Goal: Book appointment/travel/reservation

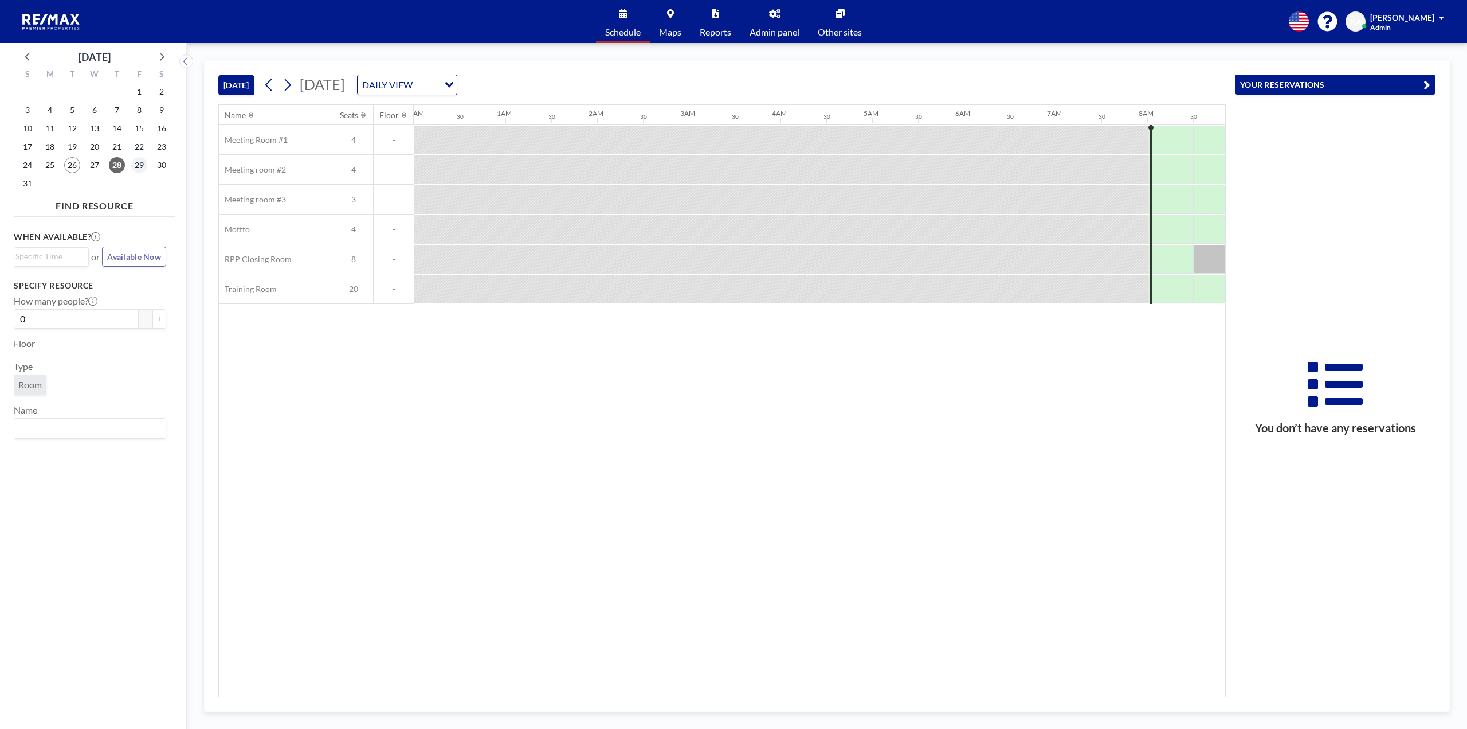
scroll to position [0, 688]
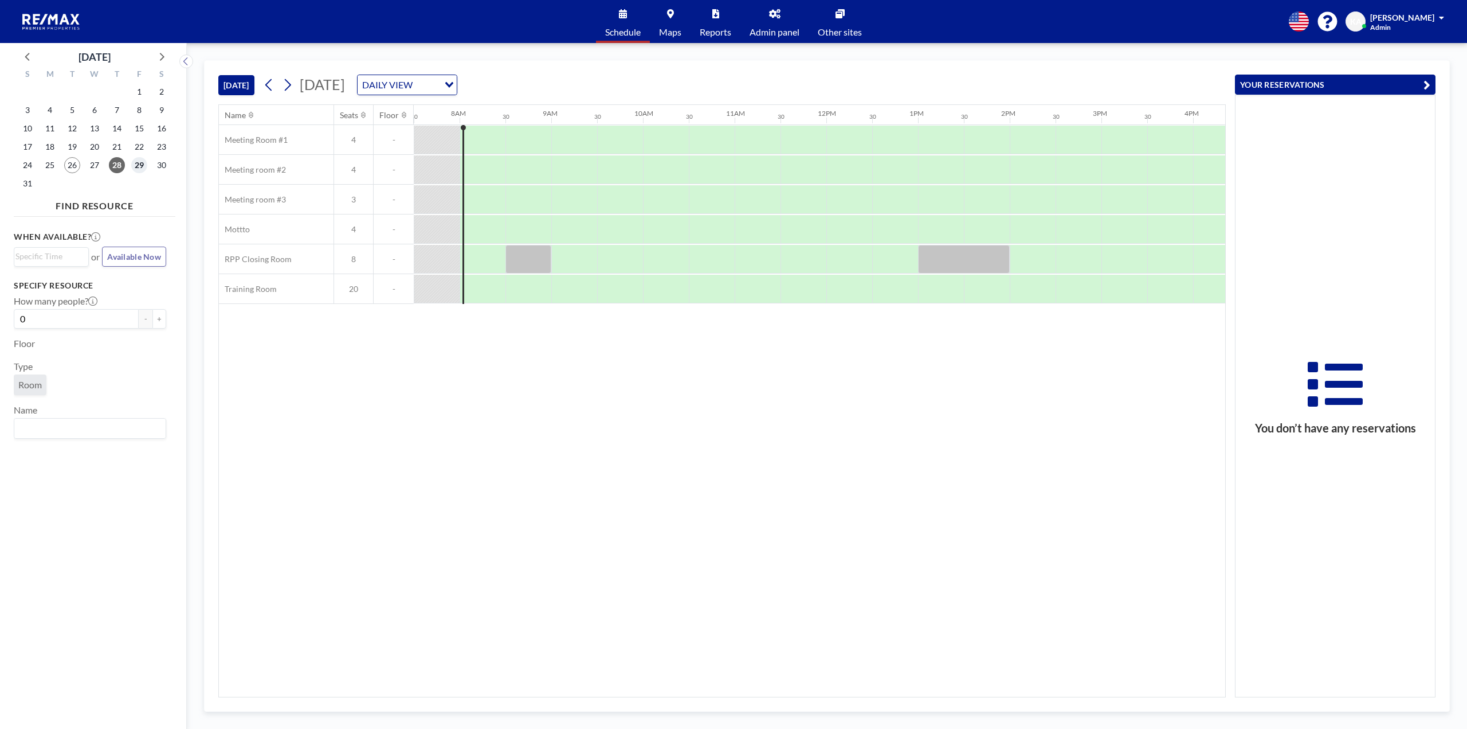
click at [138, 166] on span "29" at bounding box center [139, 165] width 16 height 16
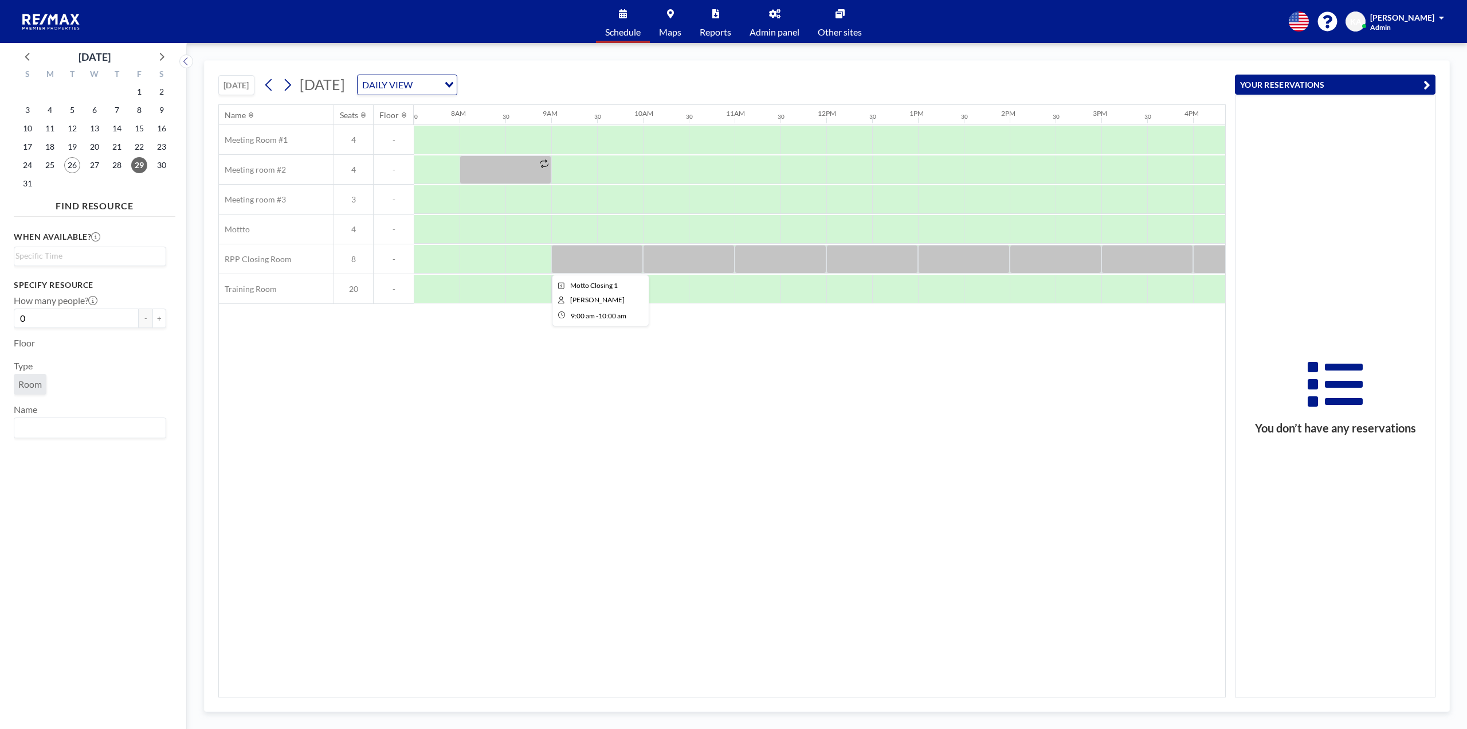
click at [627, 267] on div at bounding box center [597, 259] width 92 height 29
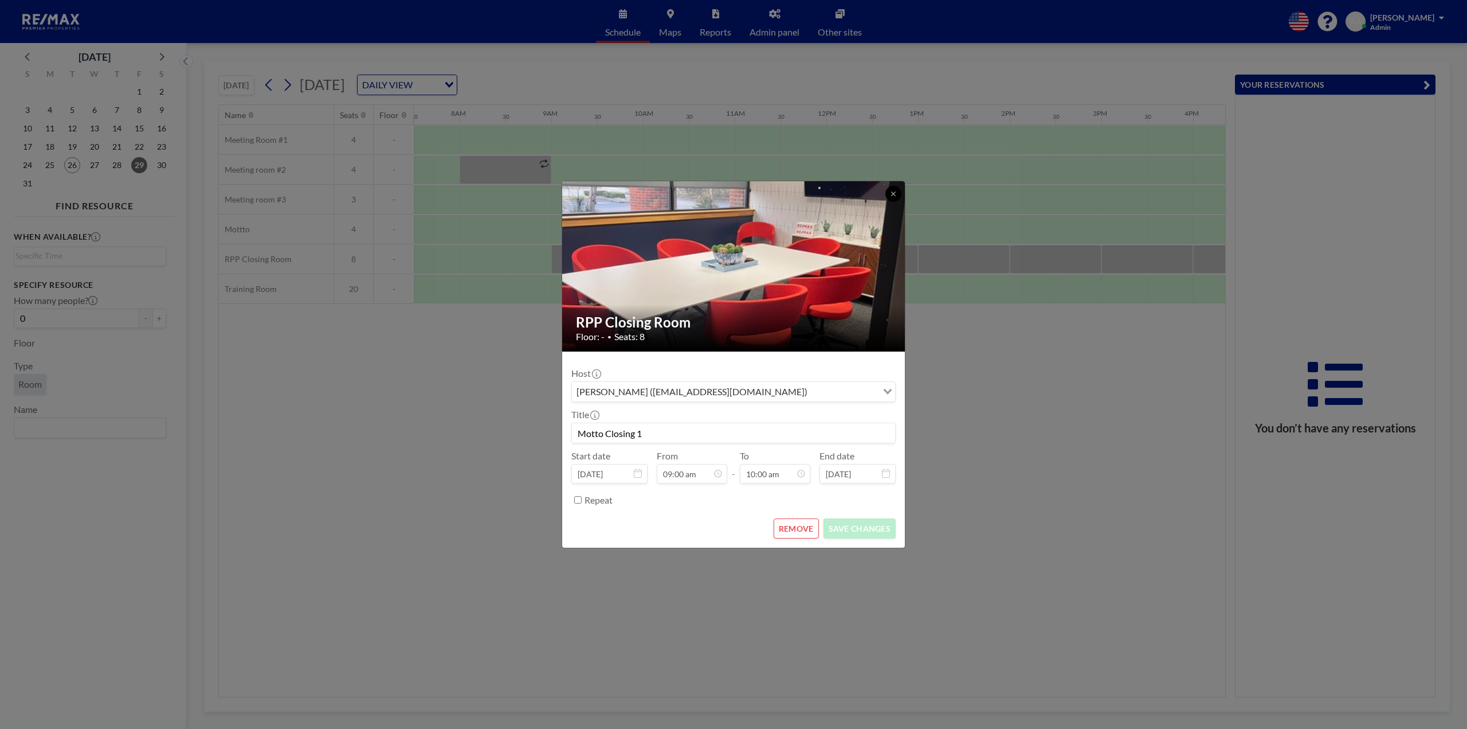
click at [895, 195] on icon at bounding box center [893, 193] width 7 height 7
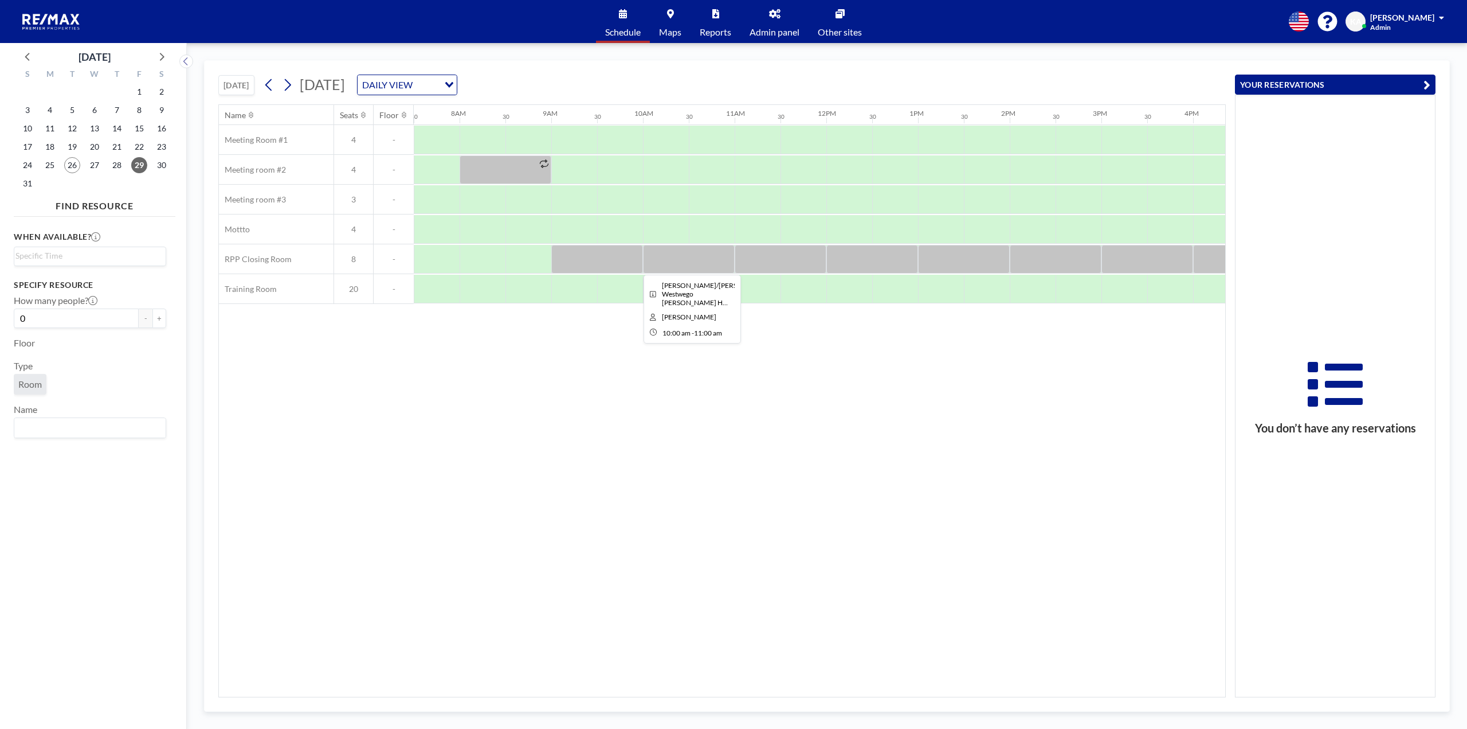
click at [703, 257] on div at bounding box center [689, 259] width 92 height 29
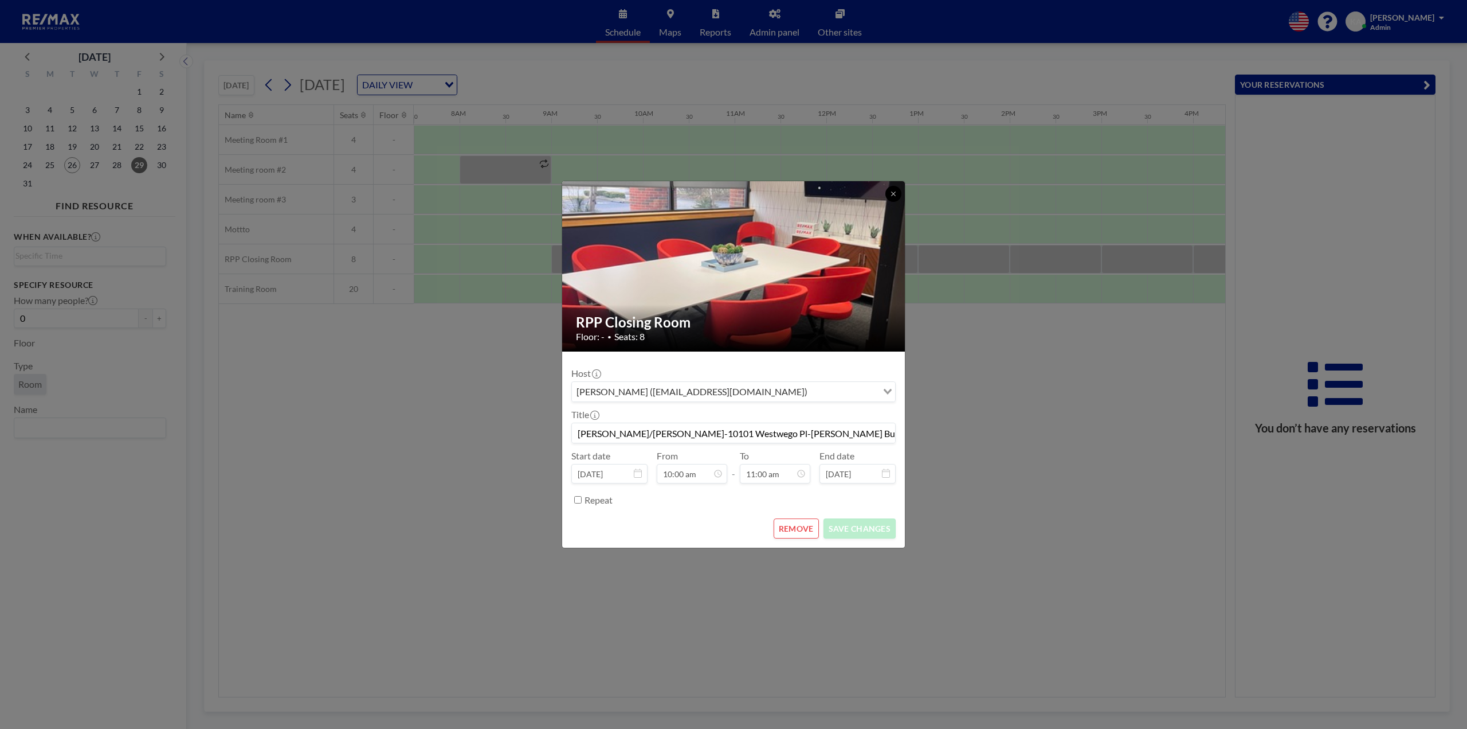
click at [889, 194] on button at bounding box center [894, 194] width 16 height 16
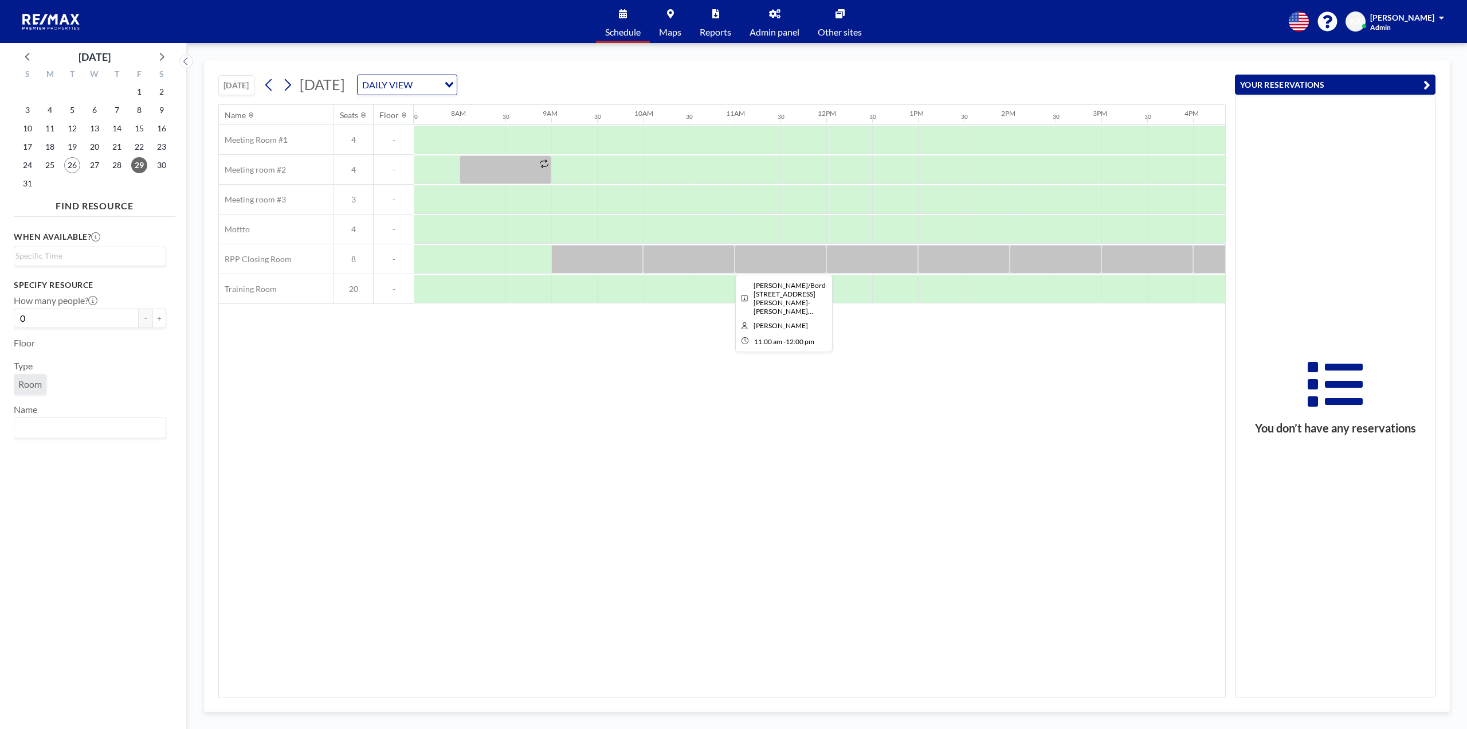
click at [788, 268] on div at bounding box center [781, 259] width 92 height 29
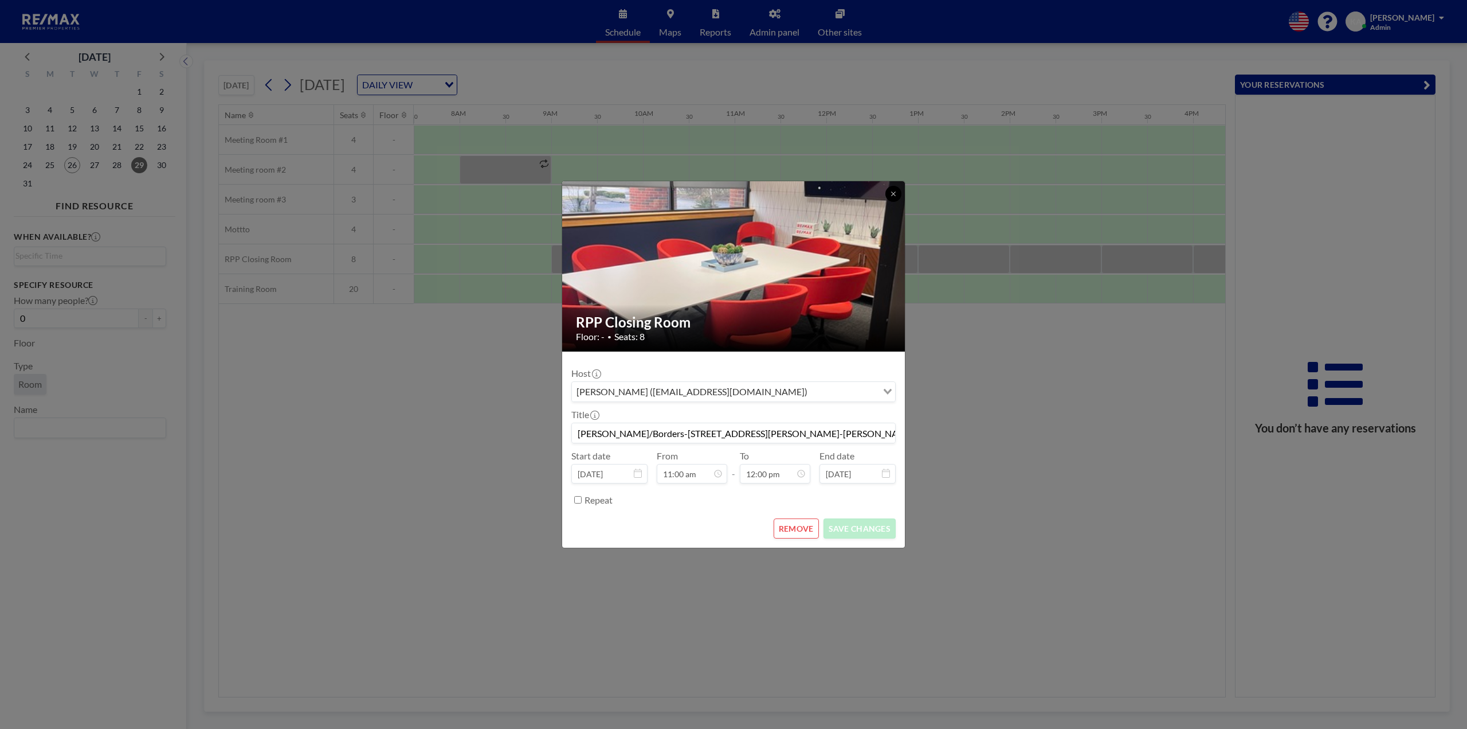
click at [892, 193] on icon at bounding box center [893, 193] width 7 height 7
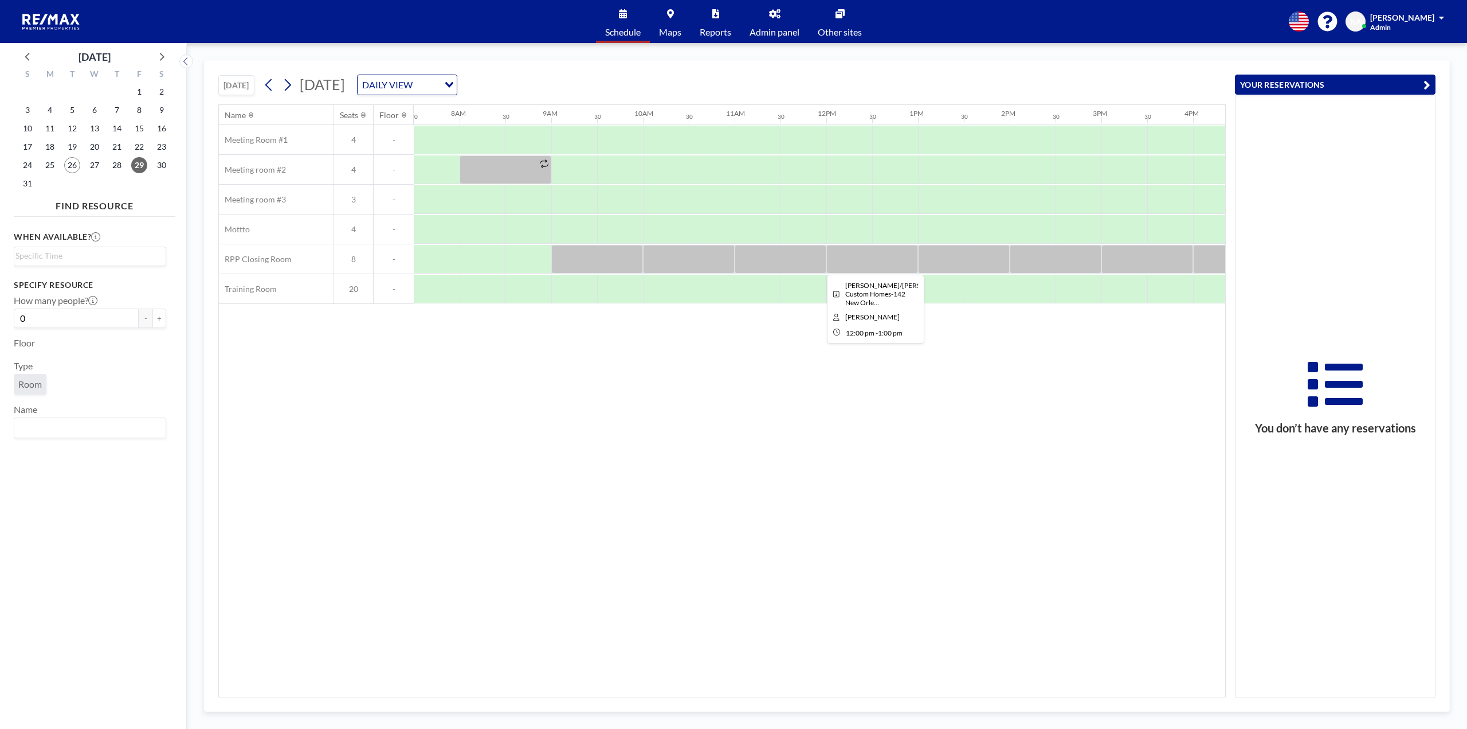
click at [846, 252] on div at bounding box center [873, 259] width 92 height 29
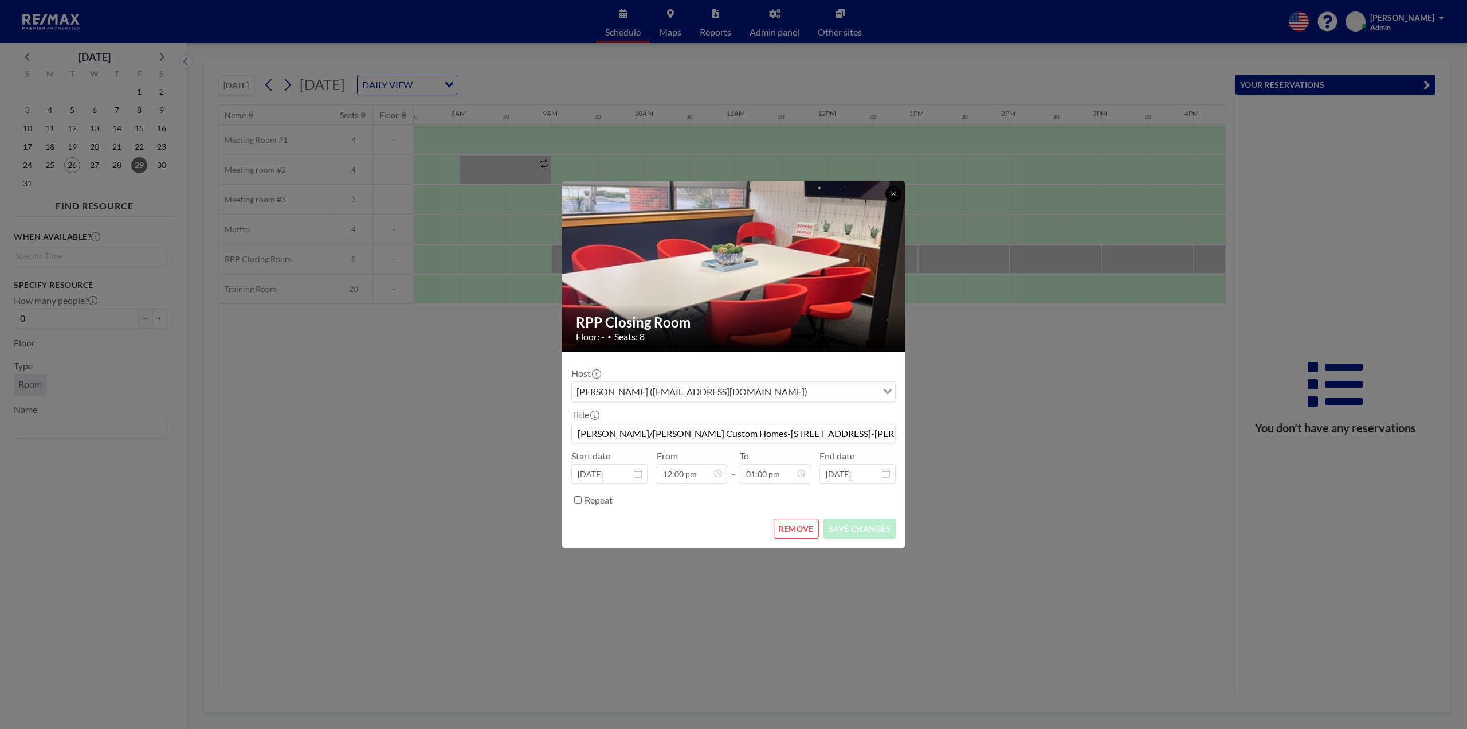
click at [891, 193] on icon at bounding box center [893, 193] width 7 height 7
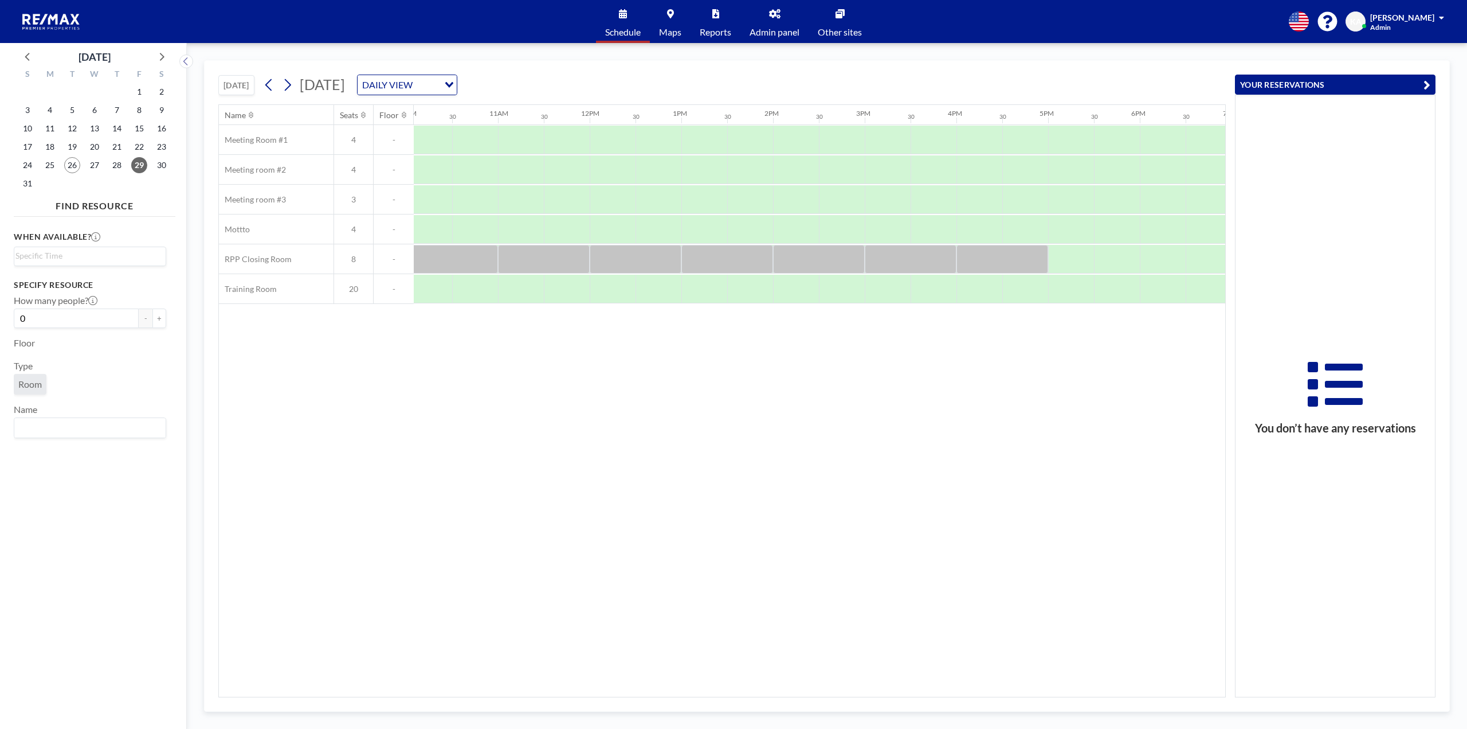
scroll to position [0, 949]
click at [781, 261] on div at bounding box center [795, 259] width 92 height 29
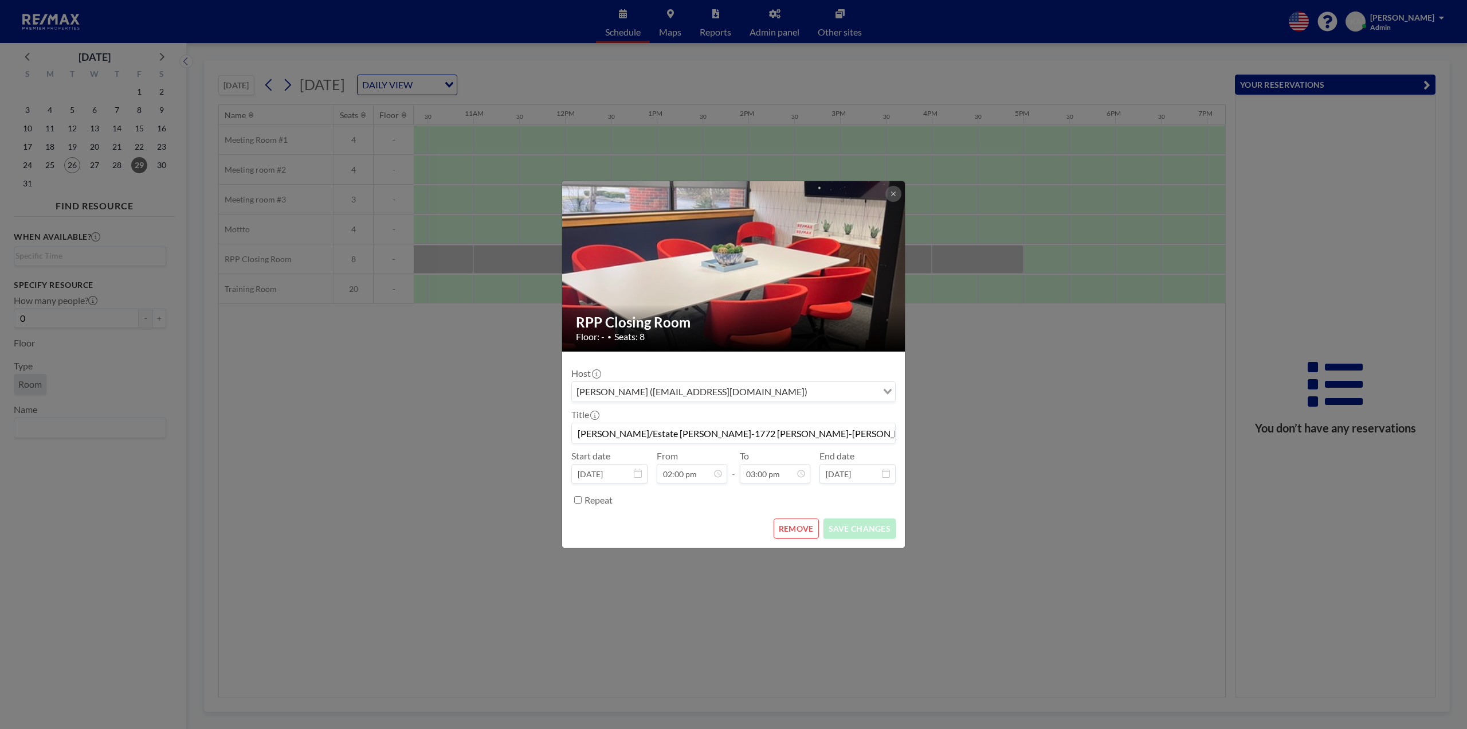
click at [749, 432] on input "[PERSON_NAME]/Estate [PERSON_NAME]-1772 [PERSON_NAME]-[PERSON_NAME]" at bounding box center [733, 432] width 323 height 19
click at [895, 190] on button at bounding box center [894, 194] width 16 height 16
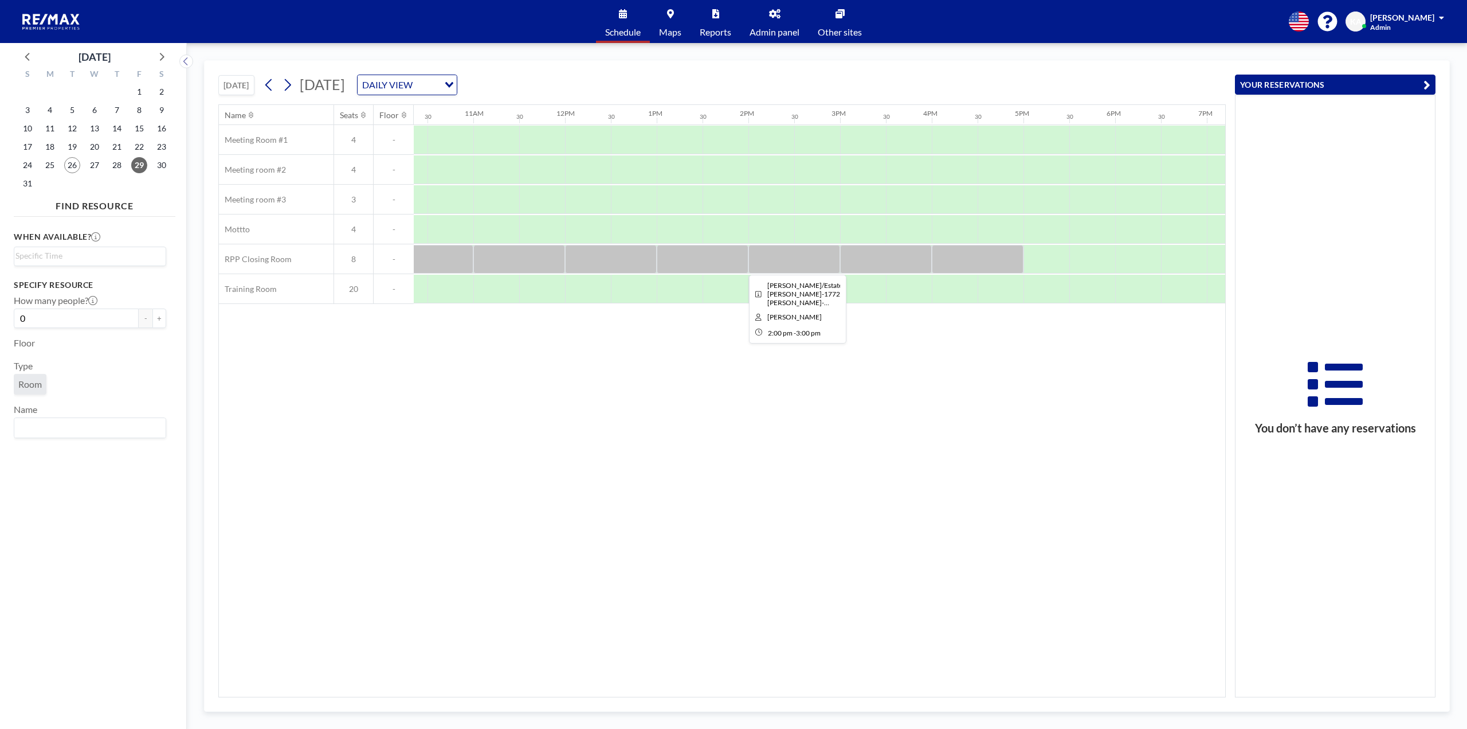
click at [768, 261] on div at bounding box center [795, 259] width 92 height 29
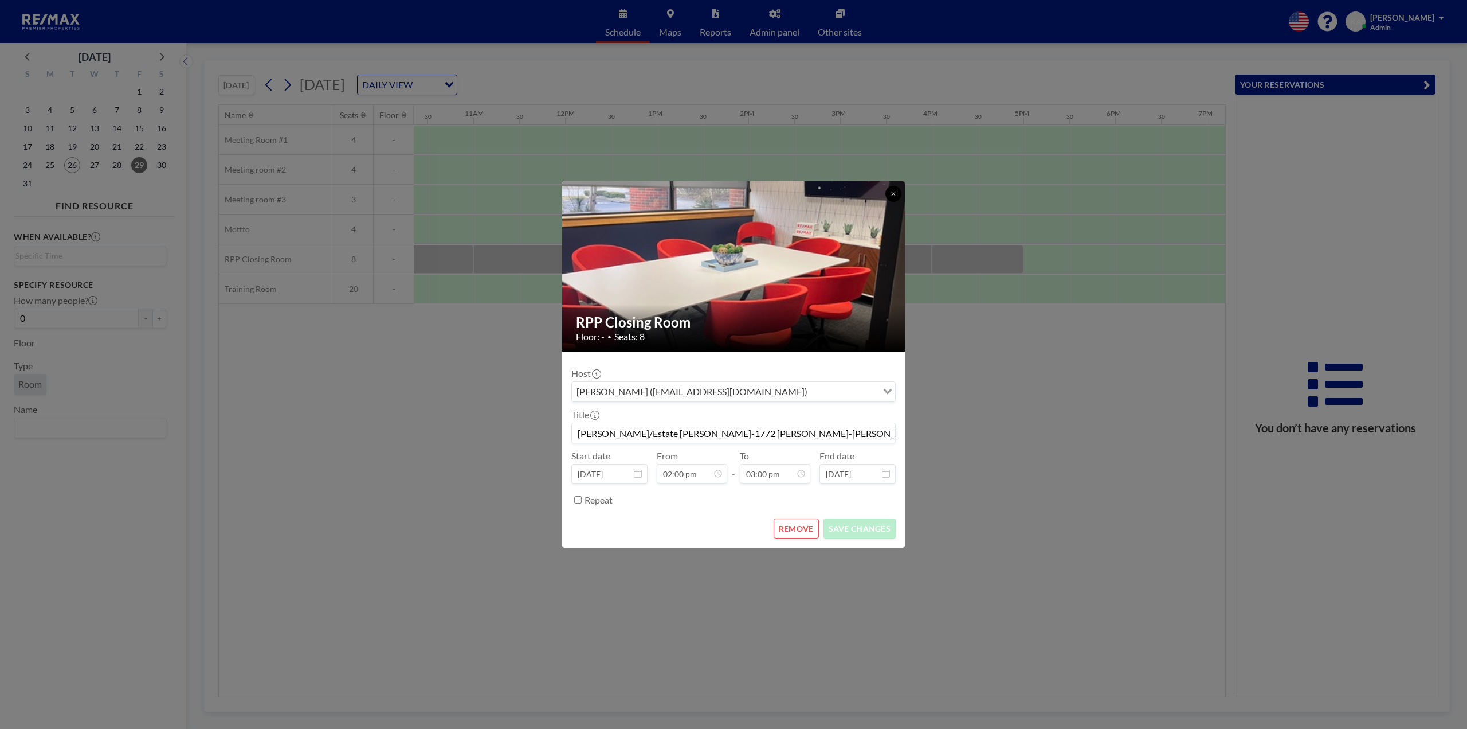
click at [892, 195] on icon at bounding box center [893, 193] width 4 height 4
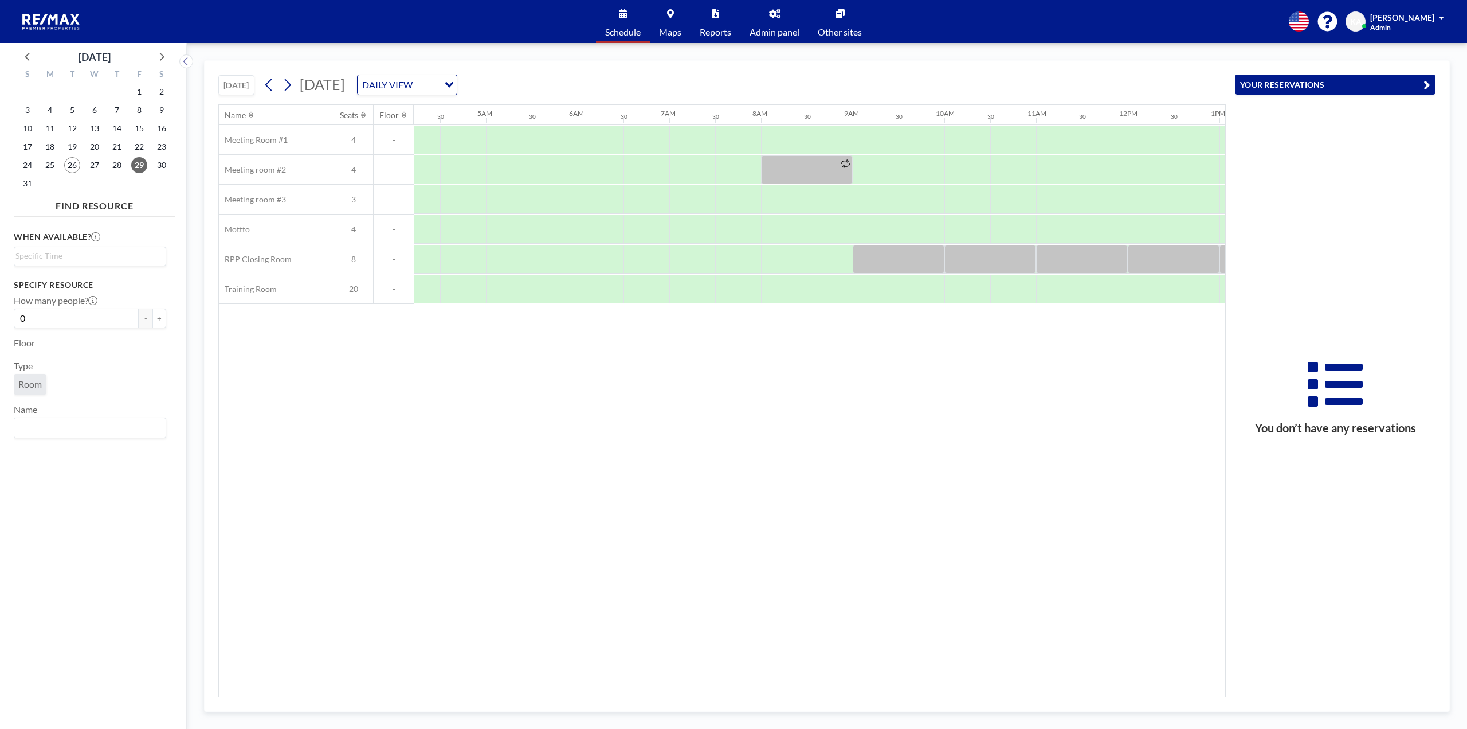
scroll to position [0, 390]
click at [115, 166] on span "28" at bounding box center [117, 165] width 16 height 16
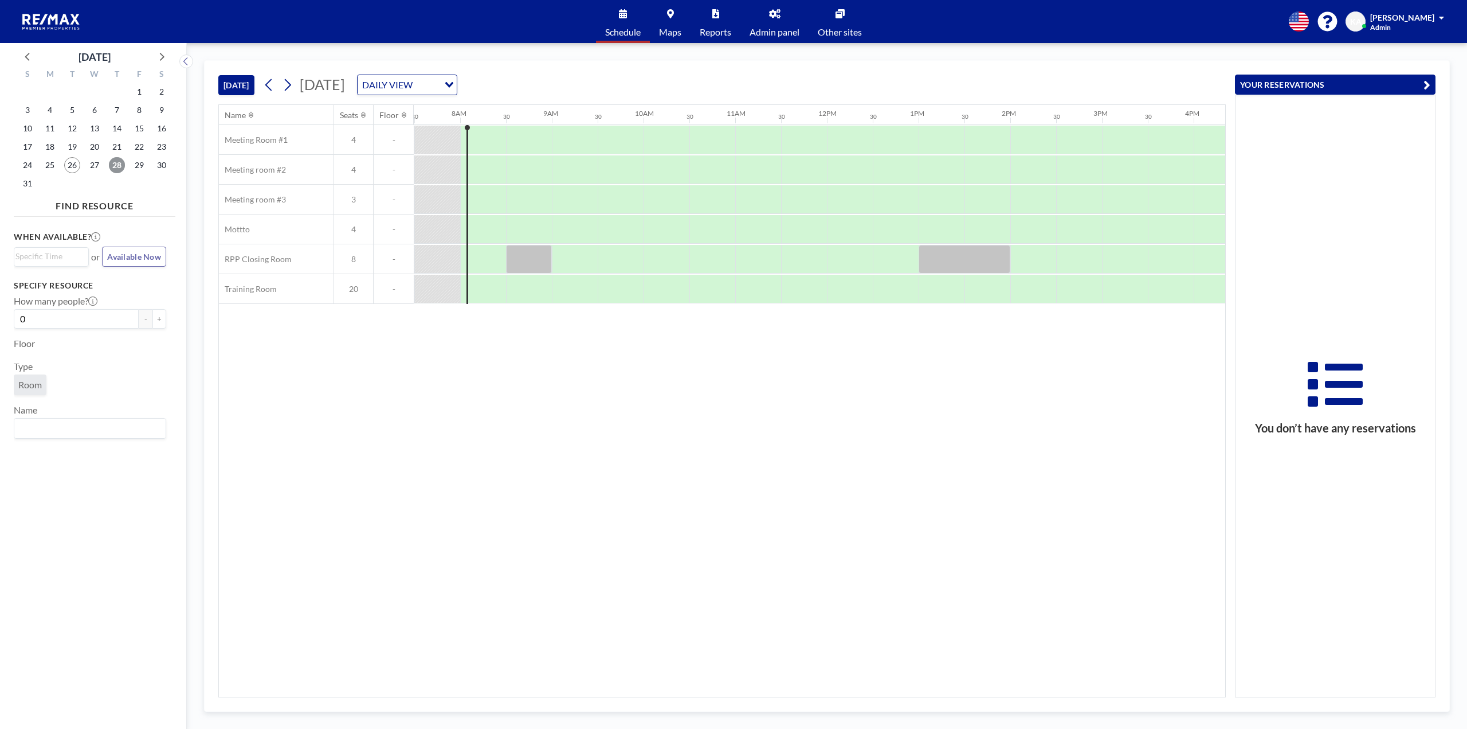
scroll to position [0, 688]
